Goal: Transaction & Acquisition: Purchase product/service

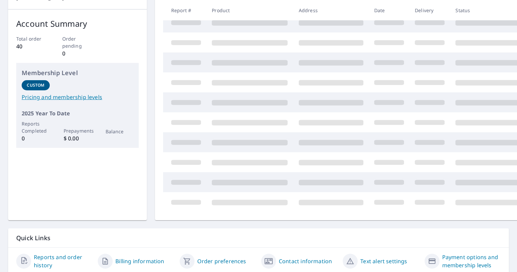
scroll to position [57, 0]
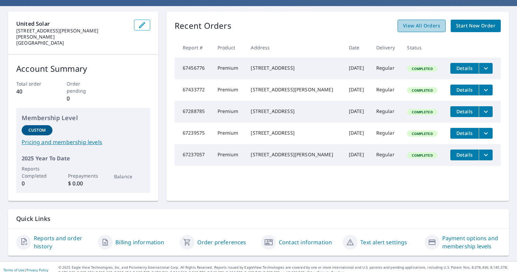
click at [422, 28] on span "View All Orders" at bounding box center [421, 26] width 37 height 8
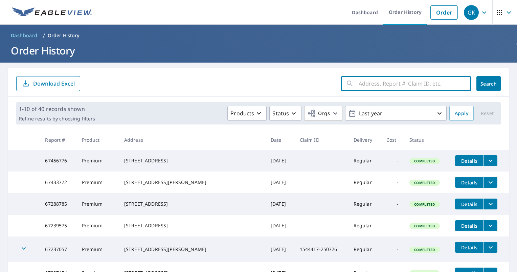
click at [368, 88] on input "text" at bounding box center [415, 83] width 112 height 19
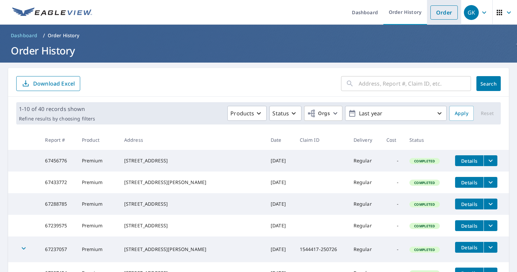
click at [446, 14] on link "Order" at bounding box center [444, 12] width 27 height 14
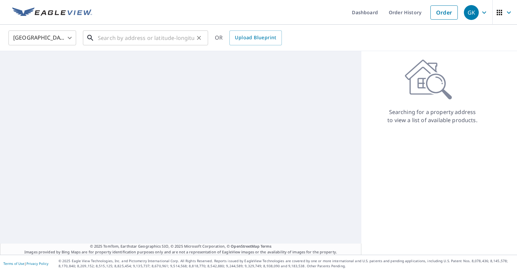
click at [143, 41] on input "text" at bounding box center [146, 37] width 96 height 19
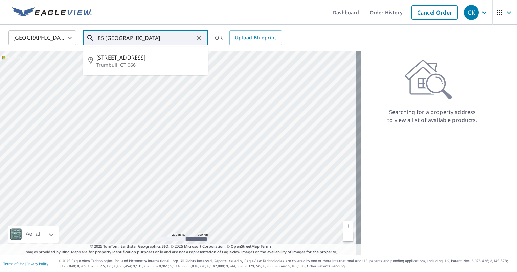
click at [130, 39] on input "85 [GEOGRAPHIC_DATA]" at bounding box center [146, 37] width 96 height 19
click at [134, 63] on p "Trumbull, CT 06611" at bounding box center [149, 65] width 106 height 7
type input "[STREET_ADDRESS]"
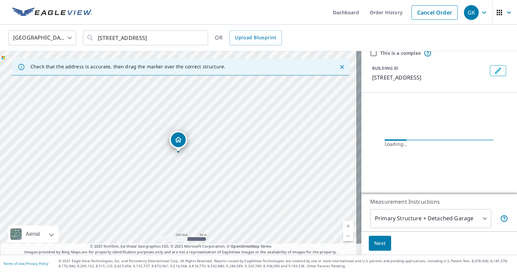
scroll to position [15, 0]
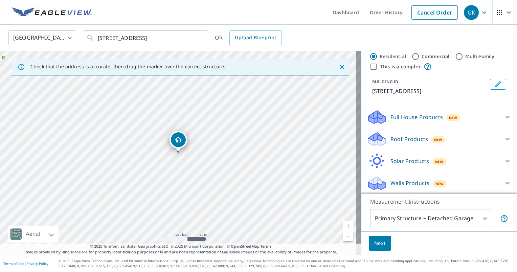
click at [411, 142] on p "Roof Products" at bounding box center [410, 139] width 38 height 8
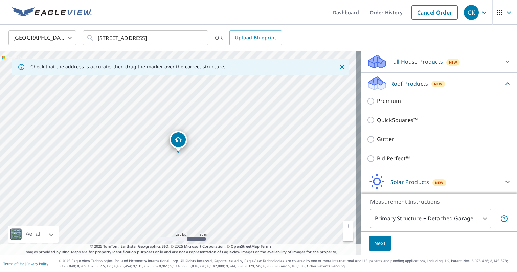
scroll to position [83, 0]
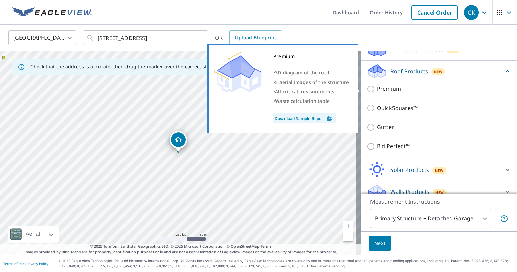
click at [367, 89] on input "Premium" at bounding box center [372, 89] width 10 height 8
checkbox input "true"
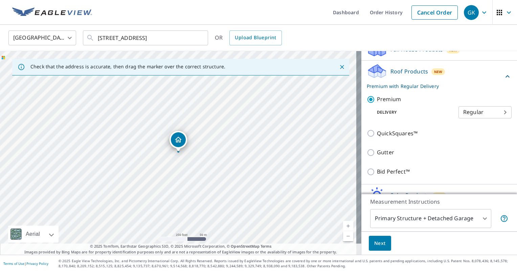
click at [376, 243] on span "Next" at bounding box center [380, 243] width 12 height 8
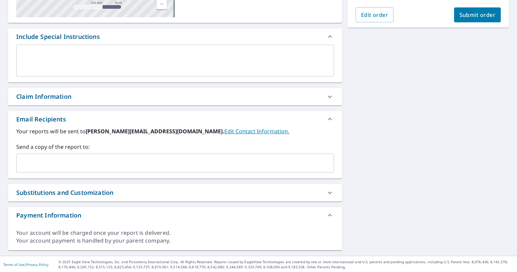
scroll to position [158, 0]
click at [79, 169] on input "text" at bounding box center [170, 162] width 302 height 13
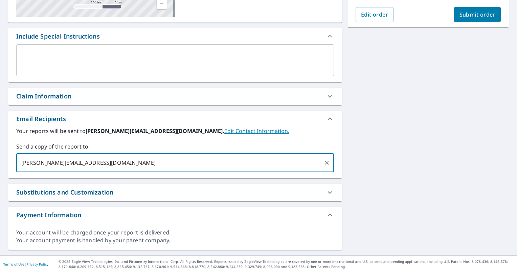
type input "[PERSON_NAME][EMAIL_ADDRESS][DOMAIN_NAME]"
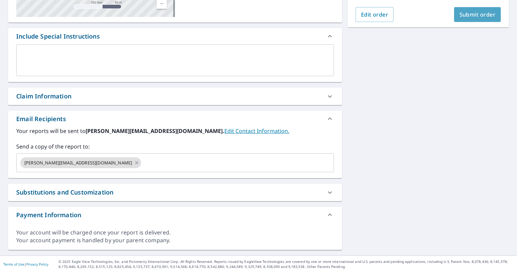
click at [479, 14] on span "Submit order" at bounding box center [478, 14] width 36 height 7
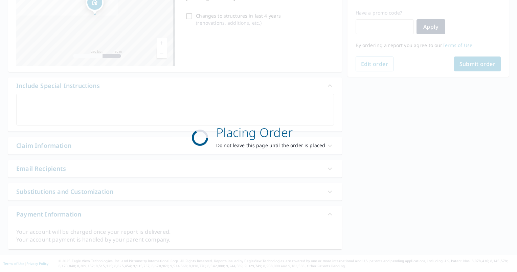
scroll to position [108, 0]
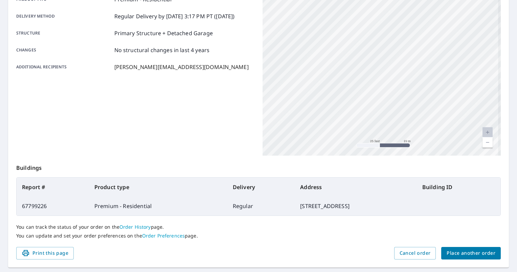
click at [173, 147] on div "Product type Premium - Residential Delivery method Regular Delivery by [DATE] 3…" at bounding box center [135, 70] width 238 height 169
